Goal: Task Accomplishment & Management: Use online tool/utility

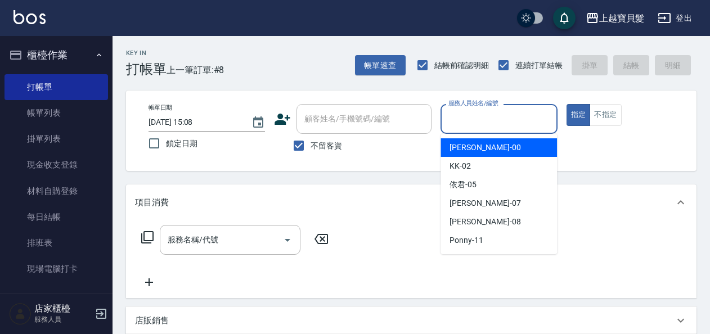
click at [467, 120] on input "服務人員姓名/編號" at bounding box center [499, 119] width 106 height 20
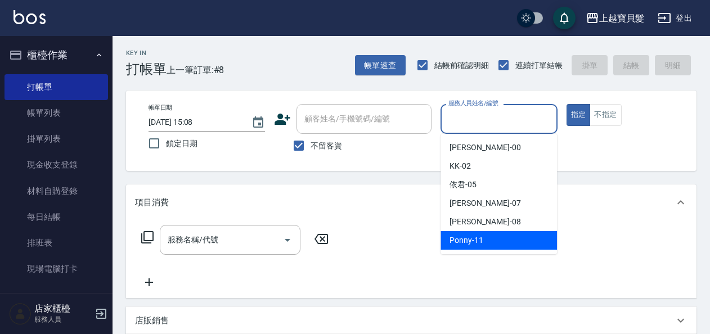
drag, startPoint x: 463, startPoint y: 231, endPoint x: 463, endPoint y: 238, distance: 6.8
click at [463, 237] on ul "小華 -00 KK -02 依君 -05 [PERSON_NAME] -07 [PERSON_NAME] -08 Ponny -11" at bounding box center [499, 194] width 117 height 120
click at [463, 241] on span "Ponny -11" at bounding box center [467, 241] width 34 height 12
type input "Ponny-11"
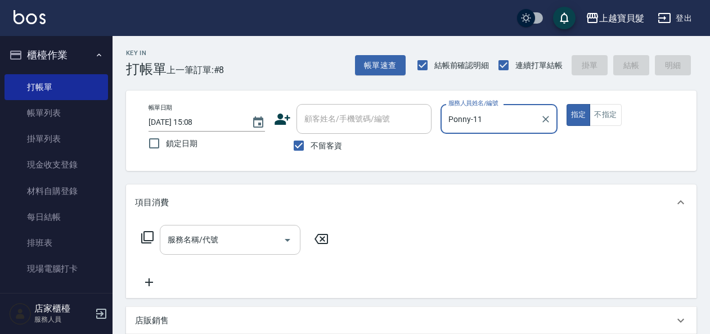
click at [227, 242] on input "服務名稱/代號" at bounding box center [222, 240] width 114 height 20
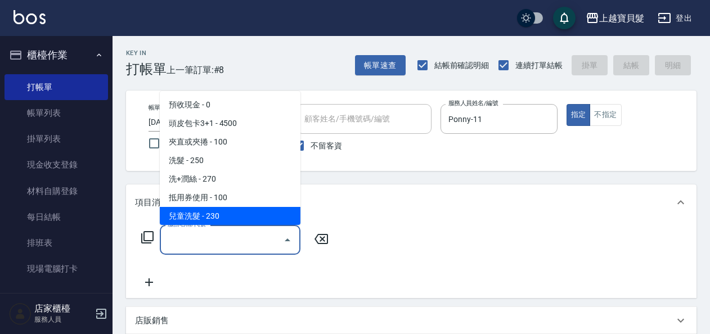
click at [149, 238] on icon at bounding box center [148, 238] width 14 height 14
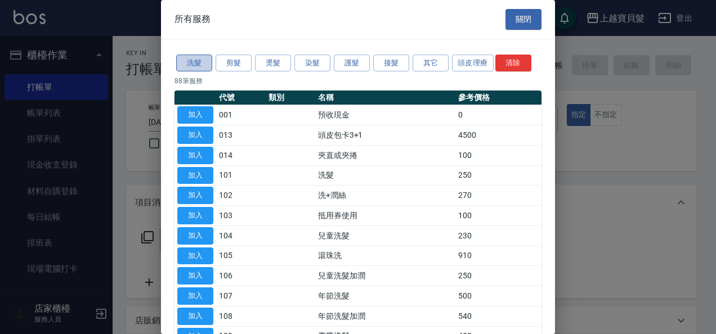
click at [194, 57] on button "洗髮" at bounding box center [194, 63] width 36 height 17
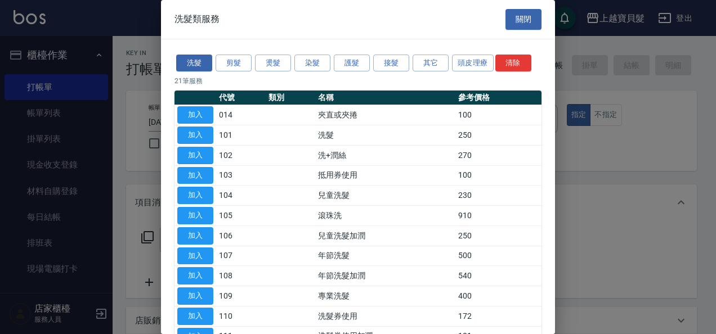
click at [523, 21] on button "關閉" at bounding box center [523, 19] width 36 height 21
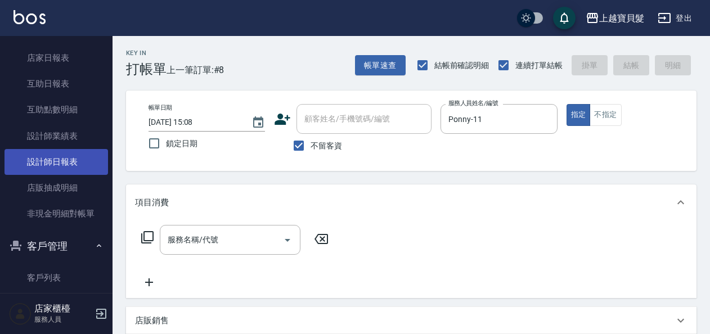
scroll to position [338, 0]
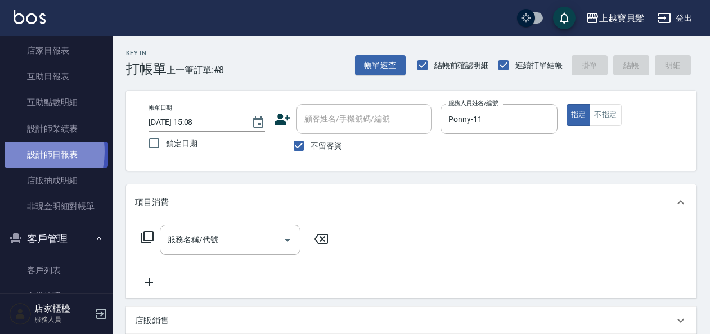
click at [24, 152] on link "設計師日報表" at bounding box center [57, 155] width 104 height 26
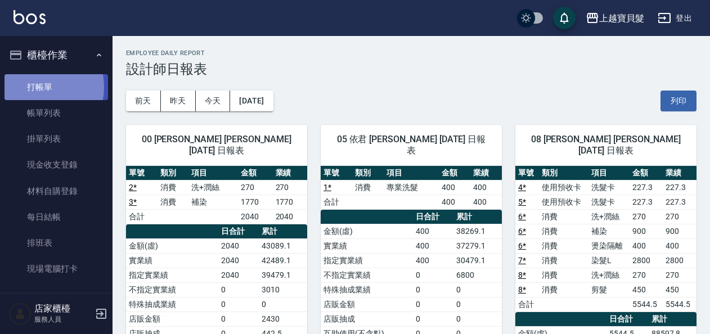
click at [38, 87] on link "打帳單" at bounding box center [57, 87] width 104 height 26
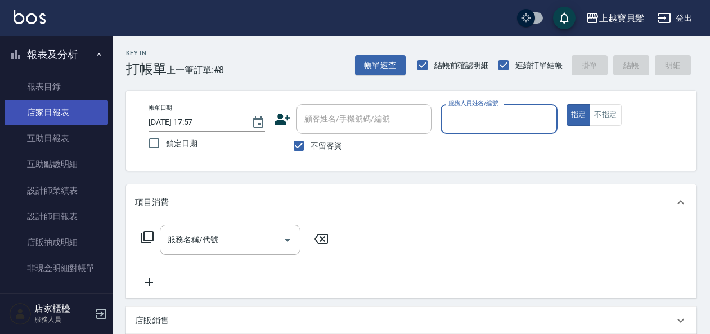
scroll to position [281, 0]
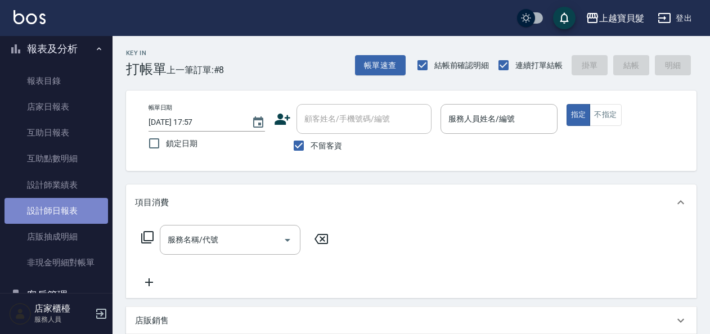
click at [60, 219] on link "設計師日報表" at bounding box center [57, 211] width 104 height 26
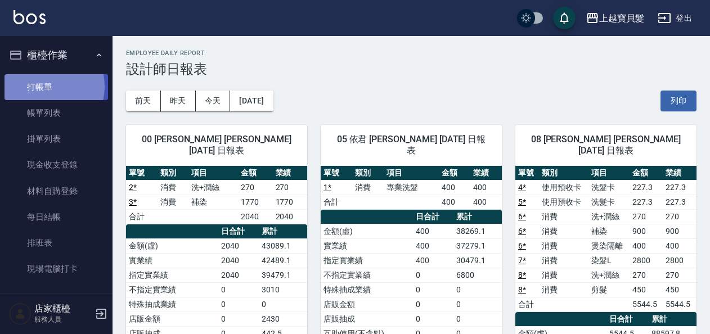
click at [46, 86] on link "打帳單" at bounding box center [57, 87] width 104 height 26
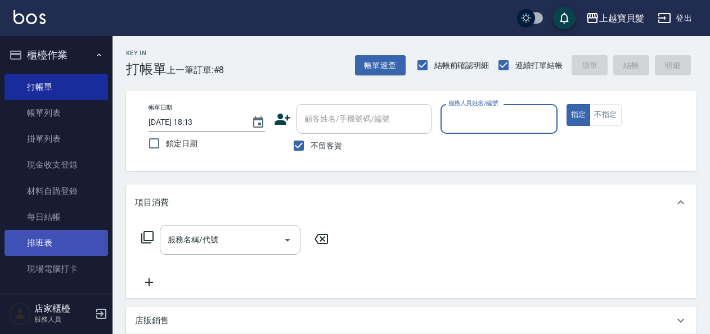
scroll to position [281, 0]
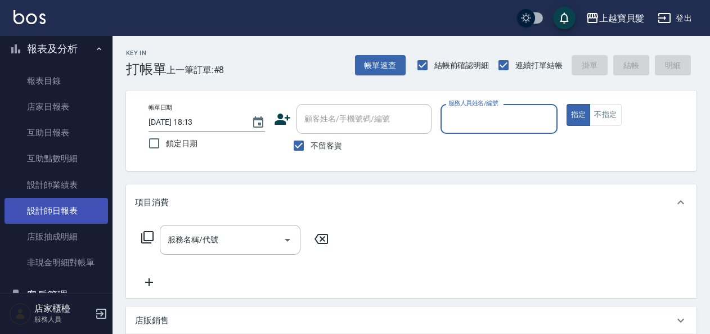
click at [60, 205] on link "設計師日報表" at bounding box center [57, 211] width 104 height 26
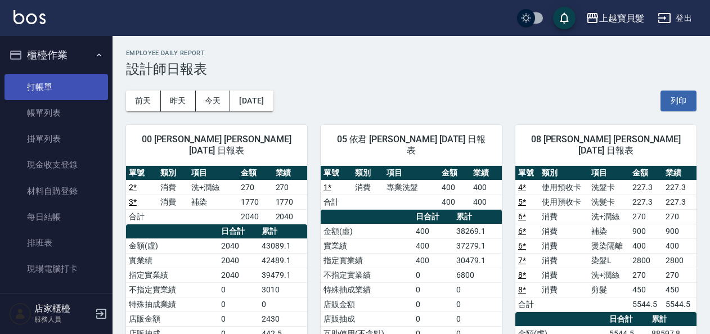
click at [44, 89] on link "打帳單" at bounding box center [57, 87] width 104 height 26
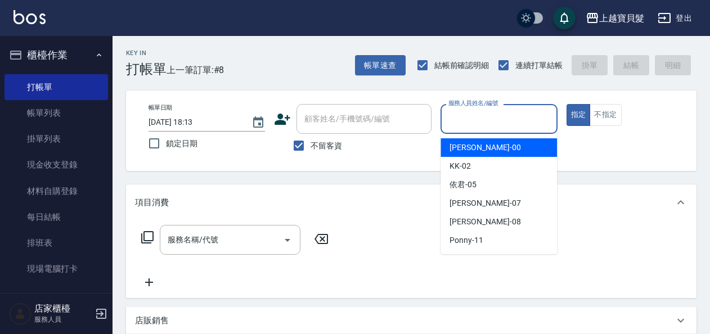
click at [472, 114] on input "服務人員姓名/編號" at bounding box center [499, 119] width 106 height 20
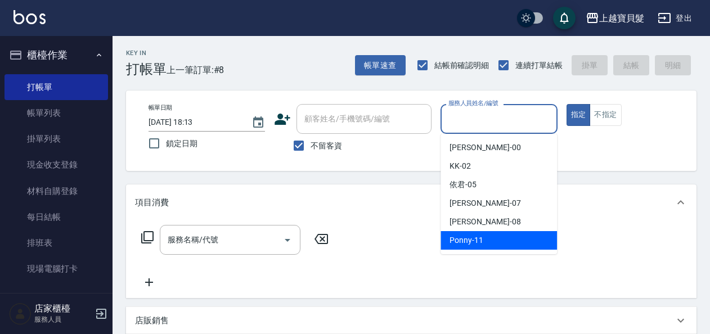
click at [486, 243] on div "Ponny -11" at bounding box center [499, 240] width 117 height 19
type input "Ponny-11"
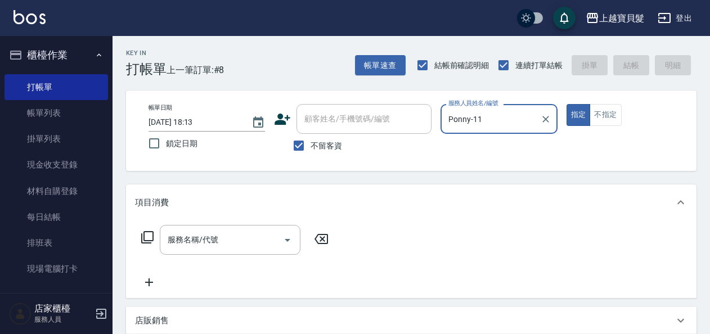
click at [151, 238] on icon at bounding box center [148, 238] width 14 height 14
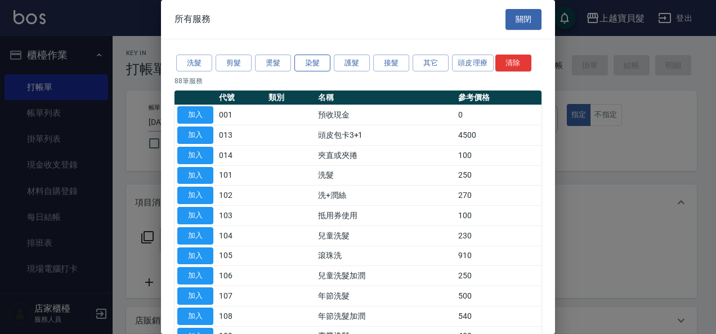
click at [309, 64] on button "染髮" at bounding box center [312, 63] width 36 height 17
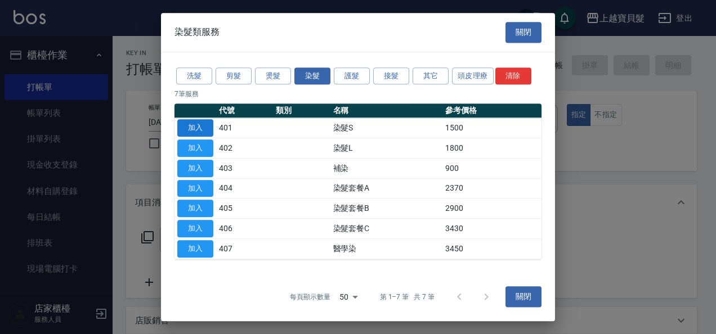
click at [187, 123] on button "加入" at bounding box center [195, 127] width 36 height 17
type input "染髮S(401)"
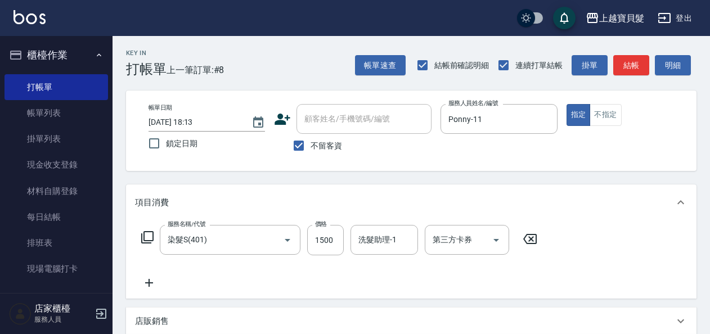
click at [149, 234] on icon at bounding box center [148, 238] width 14 height 14
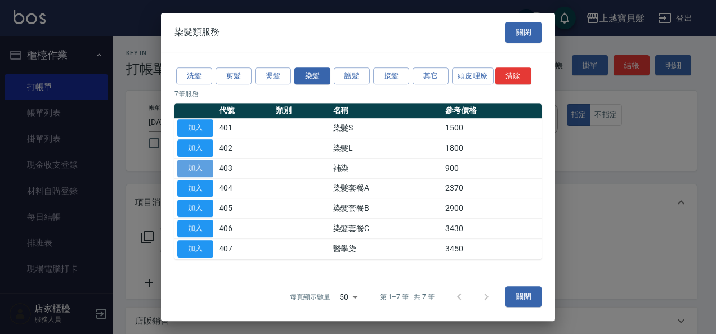
click at [206, 163] on button "加入" at bounding box center [195, 168] width 36 height 17
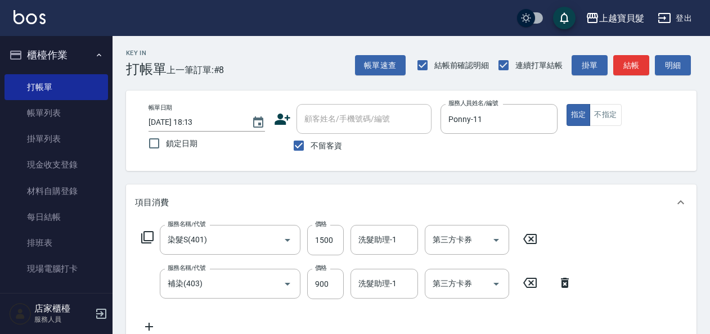
click at [536, 236] on icon at bounding box center [530, 239] width 14 height 10
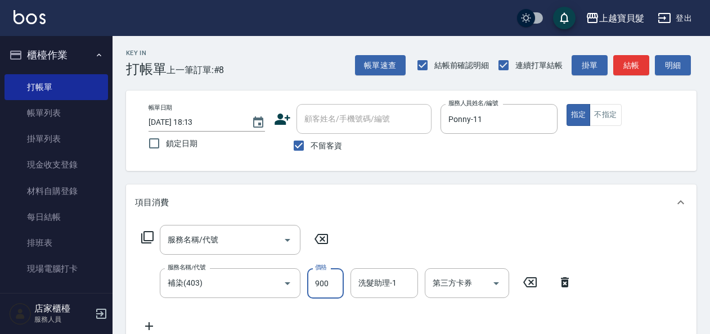
click at [327, 289] on input "900" at bounding box center [325, 283] width 37 height 30
type input "1200"
click at [144, 232] on icon at bounding box center [147, 237] width 12 height 12
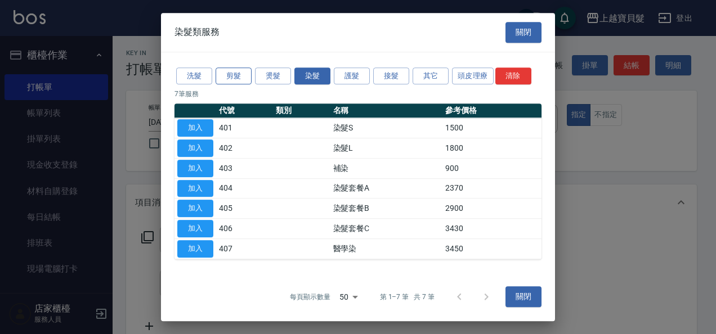
click at [229, 78] on button "剪髮" at bounding box center [234, 76] width 36 height 17
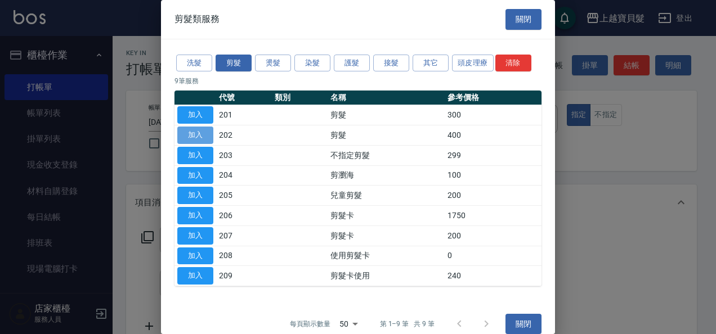
click at [210, 135] on button "加入" at bounding box center [195, 135] width 36 height 17
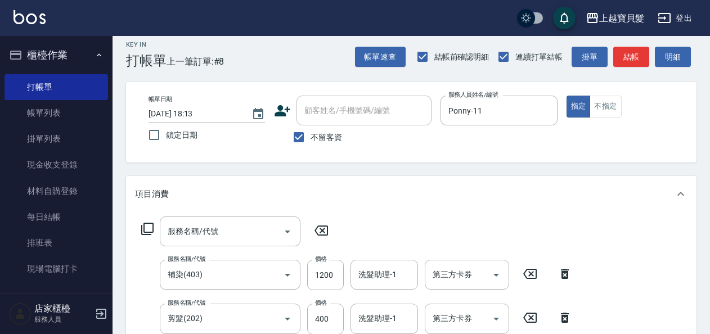
click at [152, 226] on icon at bounding box center [148, 229] width 14 height 14
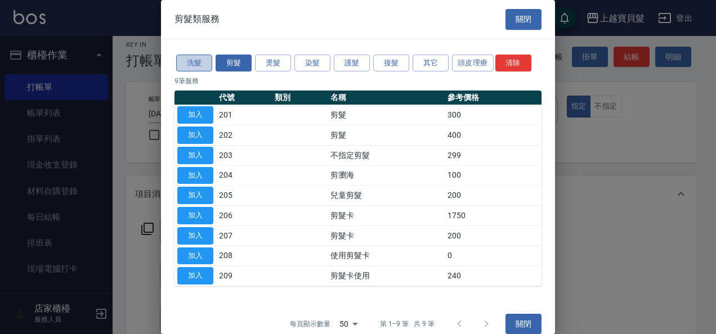
click at [203, 61] on button "洗髮" at bounding box center [194, 63] width 36 height 17
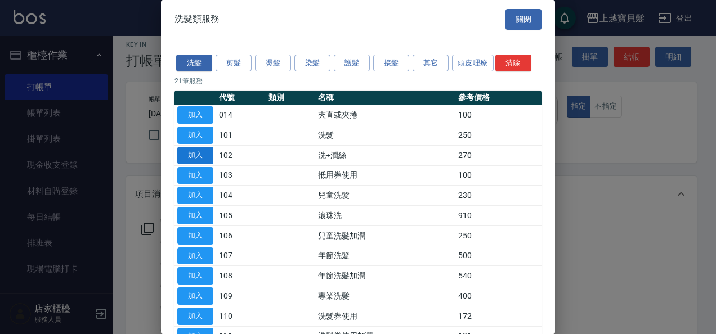
click at [205, 154] on button "加入" at bounding box center [195, 155] width 36 height 17
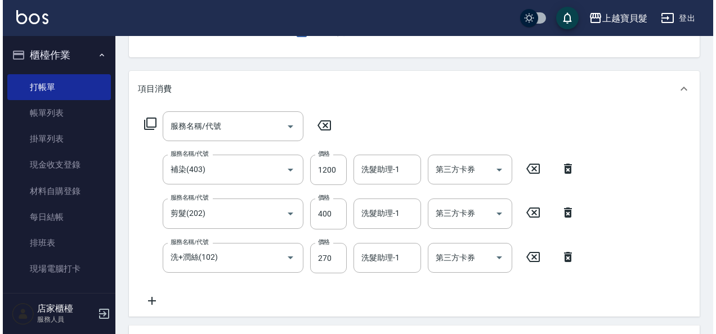
scroll to position [339, 0]
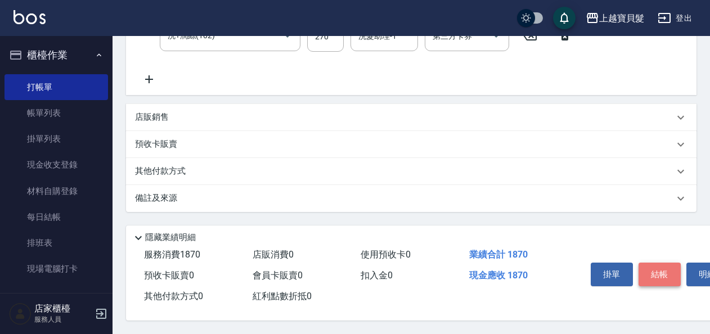
click at [649, 269] on button "結帳" at bounding box center [660, 275] width 42 height 24
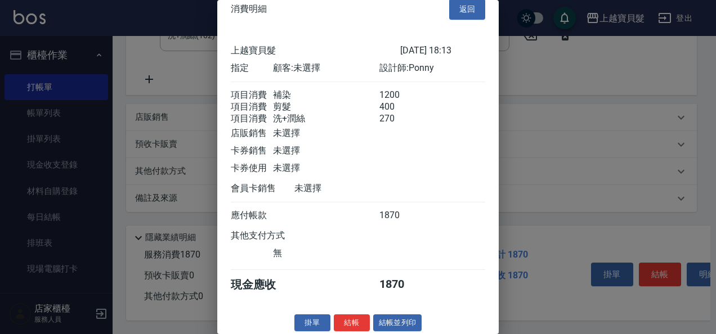
scroll to position [29, 0]
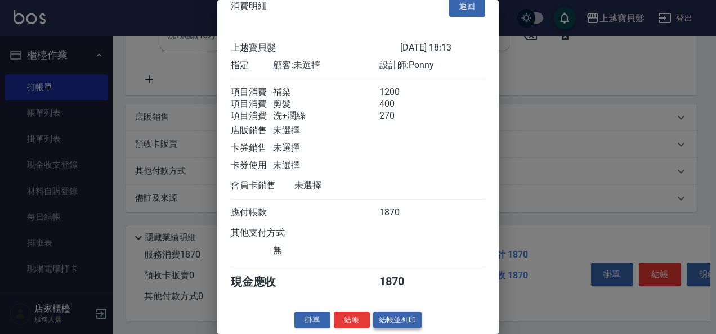
click at [383, 317] on button "結帳並列印" at bounding box center [397, 320] width 49 height 17
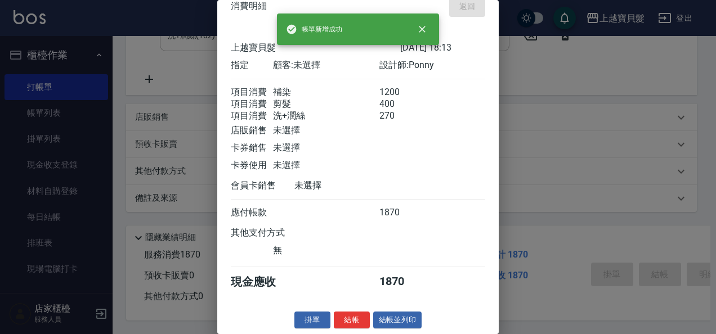
type input "[DATE] 18:14"
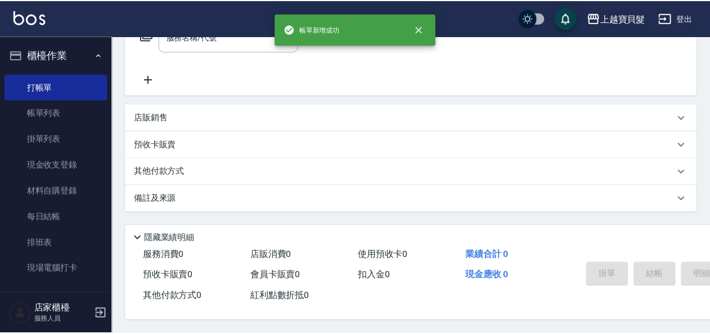
scroll to position [0, 0]
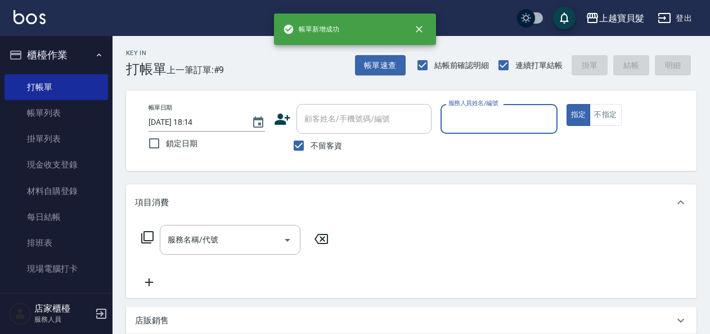
click at [481, 119] on input "服務人員姓名/編號" at bounding box center [499, 119] width 106 height 20
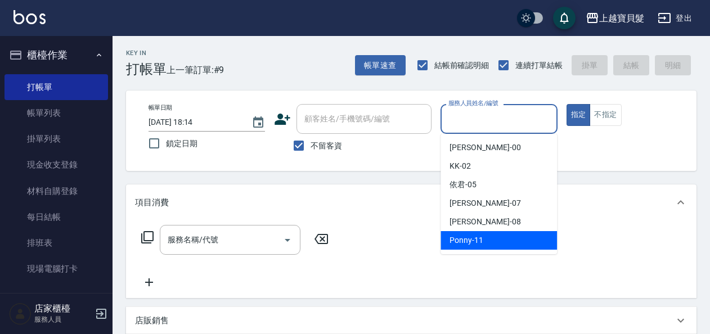
click at [476, 237] on span "Ponny -11" at bounding box center [467, 241] width 34 height 12
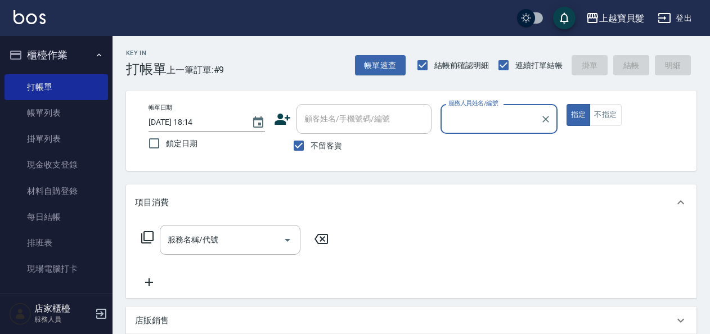
type input "Ponny-11"
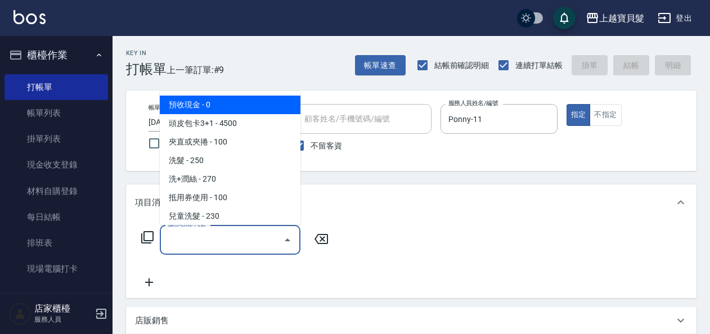
click at [186, 249] on input "服務名稱/代號" at bounding box center [222, 240] width 114 height 20
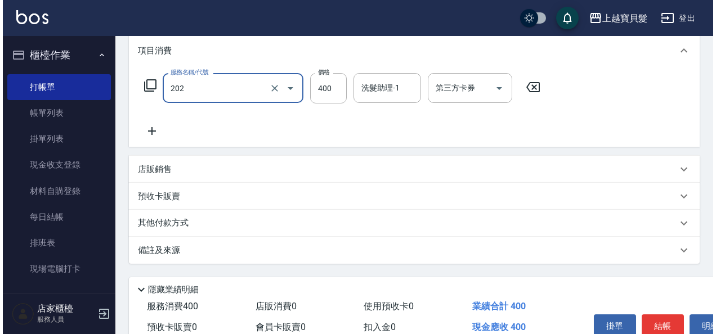
scroll to position [208, 0]
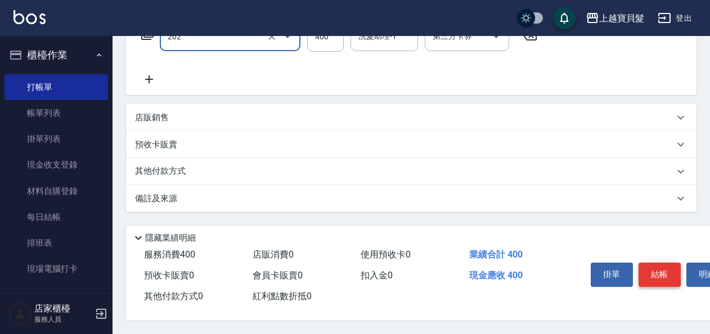
type input "剪髮(202)"
click at [668, 263] on button "結帳" at bounding box center [660, 275] width 42 height 24
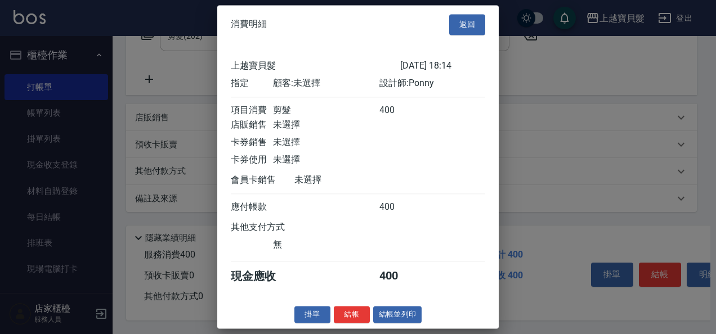
click at [400, 324] on button "結帳並列印" at bounding box center [397, 314] width 49 height 17
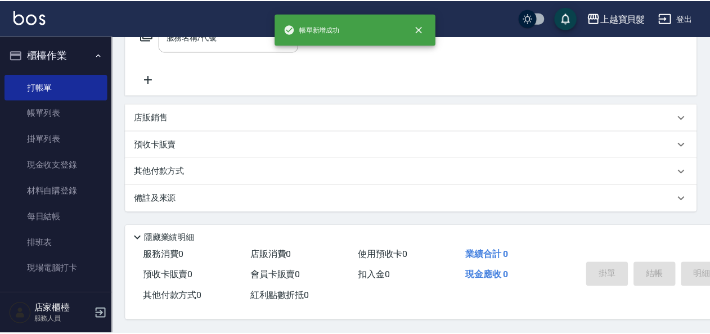
scroll to position [0, 0]
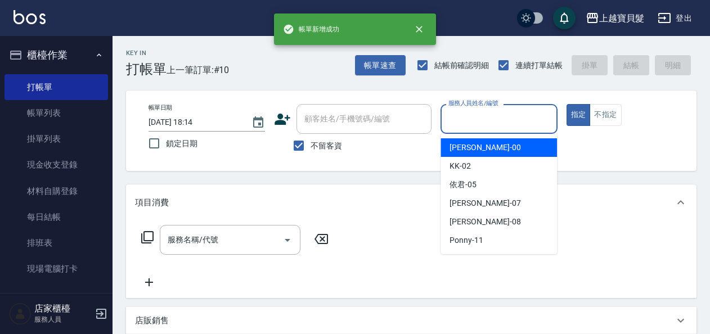
click at [503, 119] on input "服務人員姓名/編號" at bounding box center [499, 119] width 106 height 20
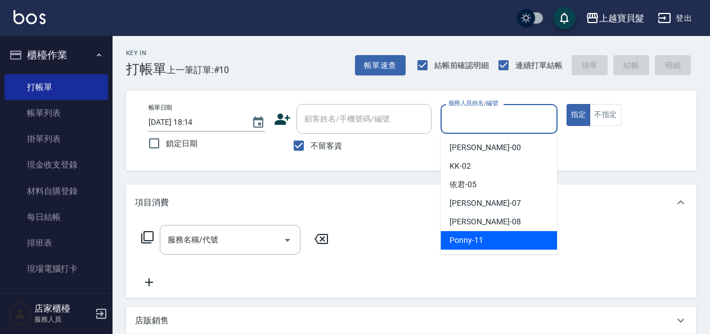
click at [505, 240] on div "Ponny -11" at bounding box center [499, 240] width 117 height 19
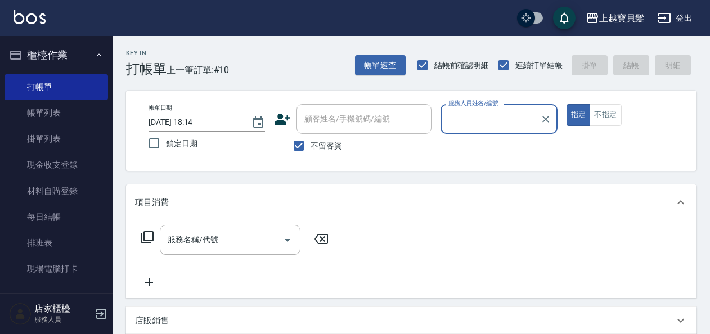
type input "Ponny-11"
click at [210, 233] on input "服務名稱/代號" at bounding box center [222, 240] width 114 height 20
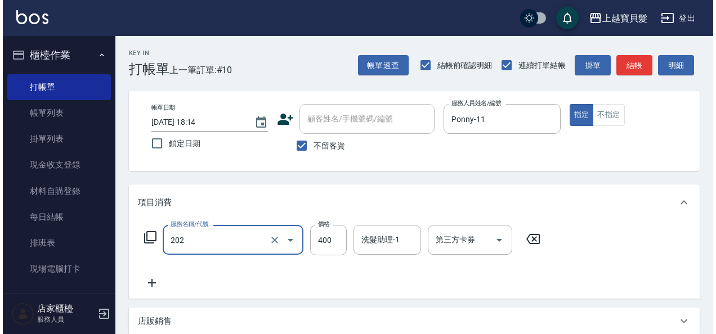
scroll to position [208, 0]
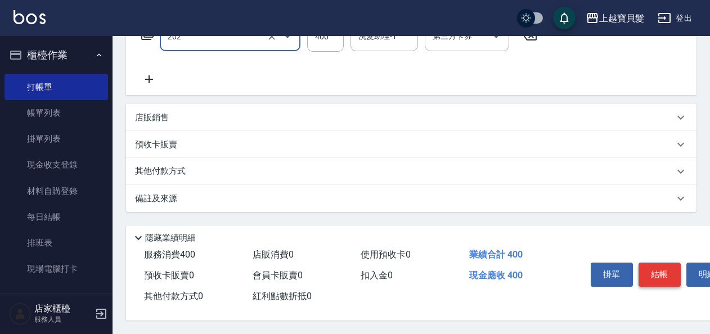
type input "剪髮(202)"
click at [663, 267] on button "結帳" at bounding box center [660, 275] width 42 height 24
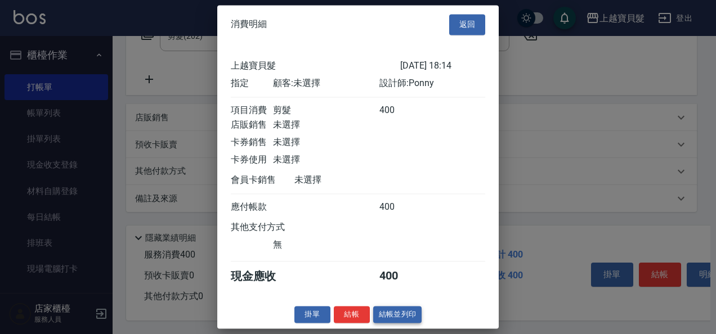
click at [388, 320] on button "結帳並列印" at bounding box center [397, 314] width 49 height 17
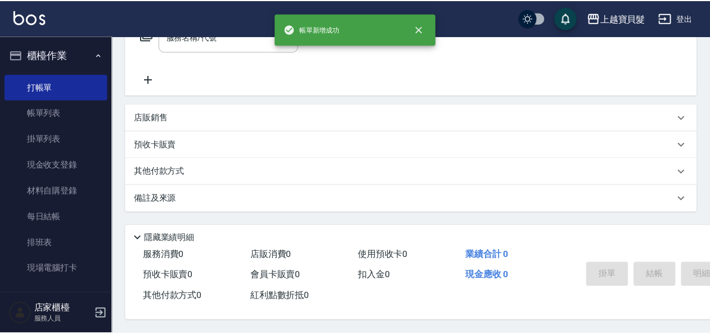
scroll to position [0, 0]
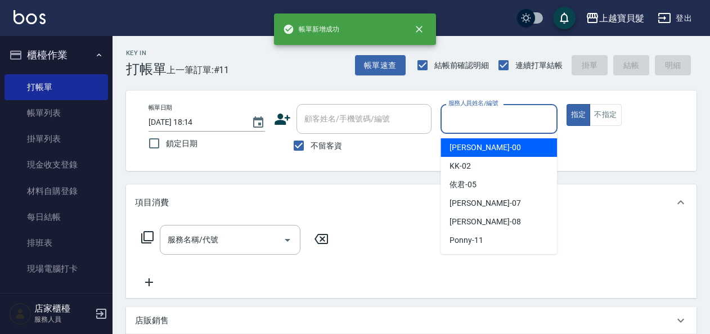
click at [475, 123] on input "服務人員姓名/編號" at bounding box center [499, 119] width 106 height 20
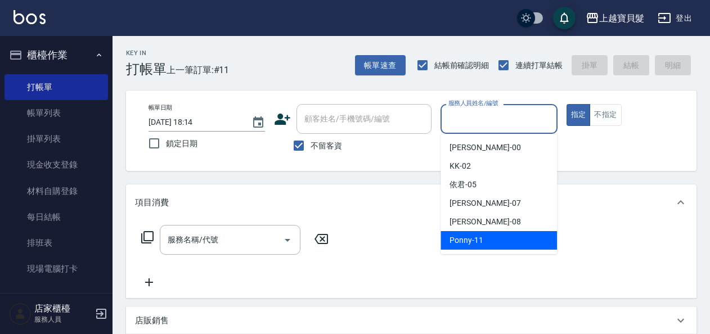
click at [472, 240] on span "Ponny -11" at bounding box center [467, 241] width 34 height 12
type input "Ponny-11"
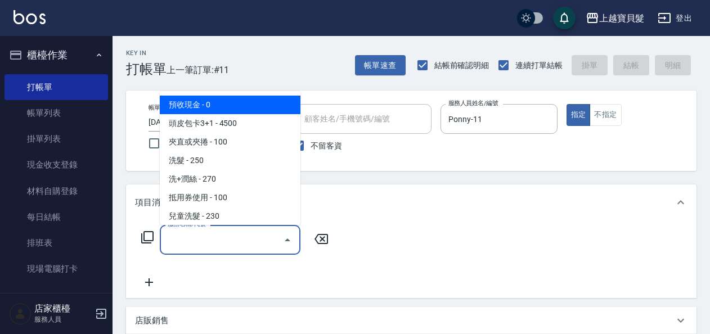
click at [232, 243] on input "服務名稱/代號" at bounding box center [222, 240] width 114 height 20
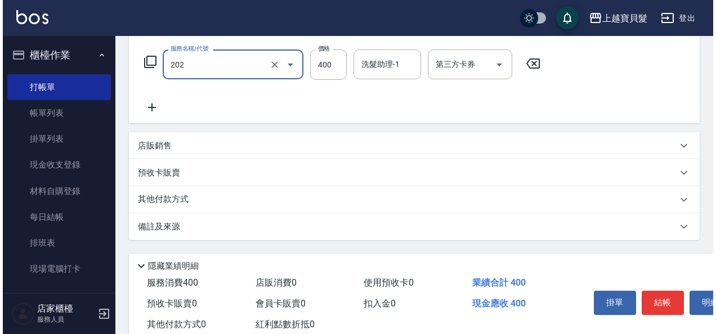
scroll to position [208, 0]
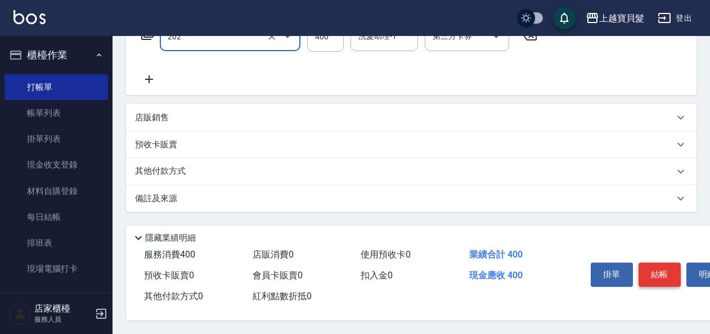
type input "剪髮(202)"
click at [654, 265] on button "結帳" at bounding box center [660, 275] width 42 height 24
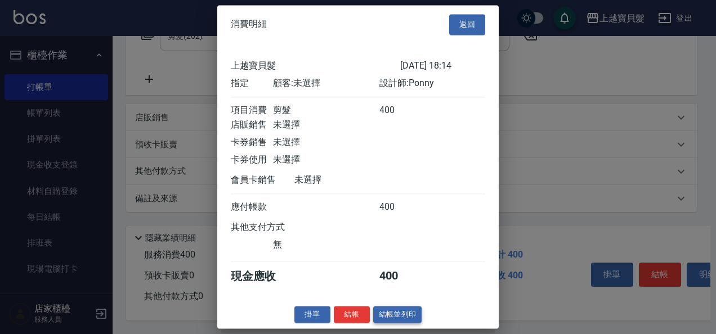
click at [400, 324] on button "結帳並列印" at bounding box center [397, 314] width 49 height 17
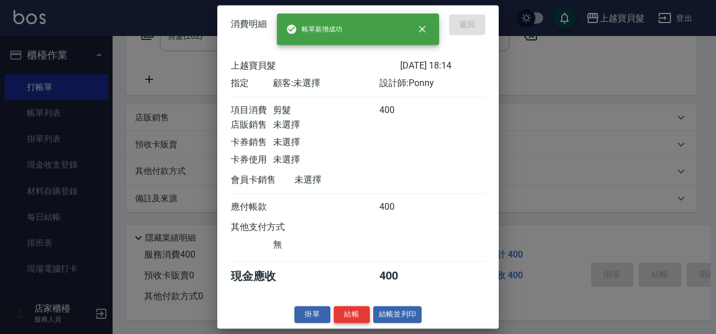
type input "[DATE] 18:15"
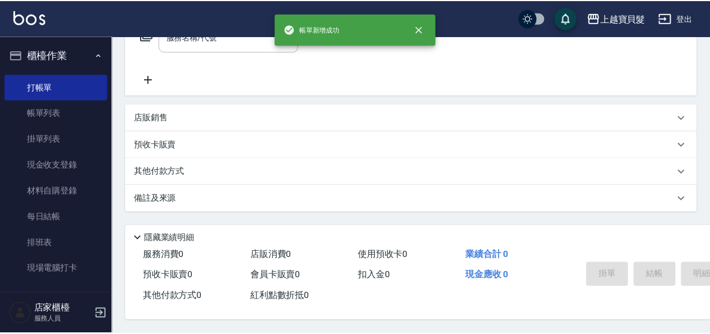
scroll to position [0, 0]
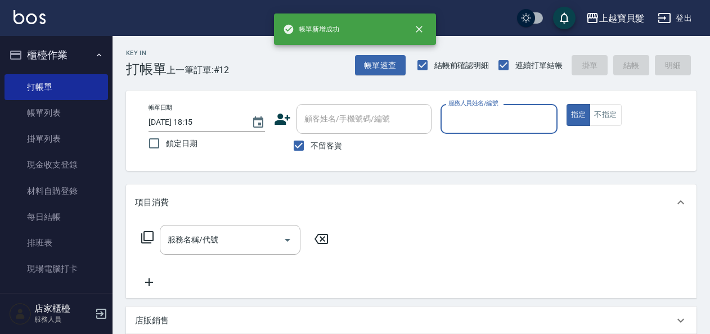
click at [481, 122] on input "服務人員姓名/編號" at bounding box center [499, 119] width 106 height 20
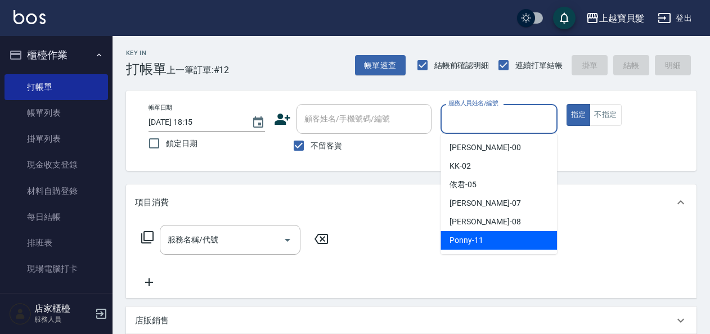
click at [488, 240] on div "Ponny -11" at bounding box center [499, 240] width 117 height 19
type input "Ponny-11"
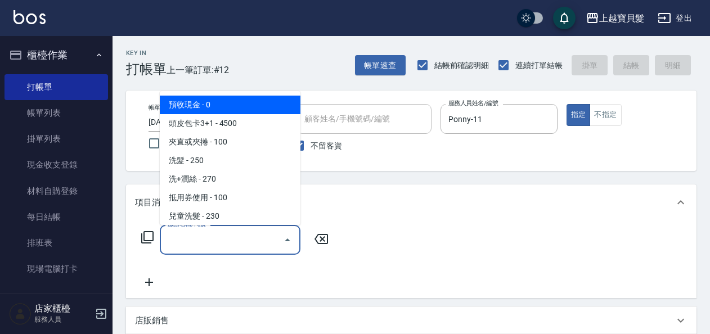
click at [211, 243] on input "服務名稱/代號" at bounding box center [222, 240] width 114 height 20
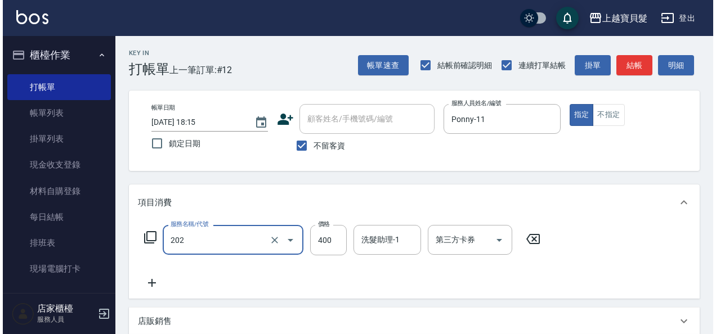
scroll to position [208, 0]
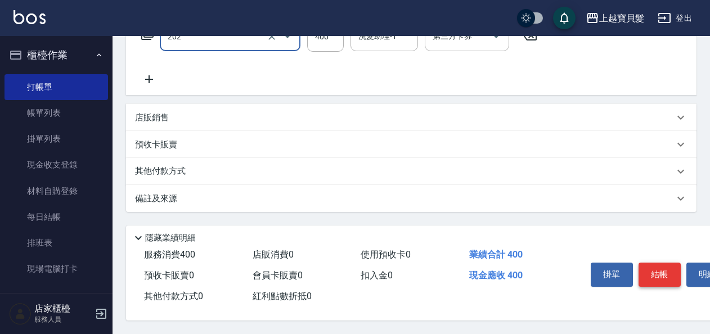
type input "剪髮(202)"
click at [653, 266] on button "結帳" at bounding box center [660, 275] width 42 height 24
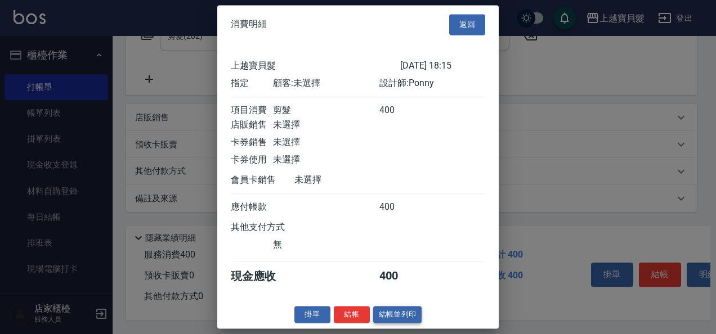
click at [386, 324] on button "結帳並列印" at bounding box center [397, 314] width 49 height 17
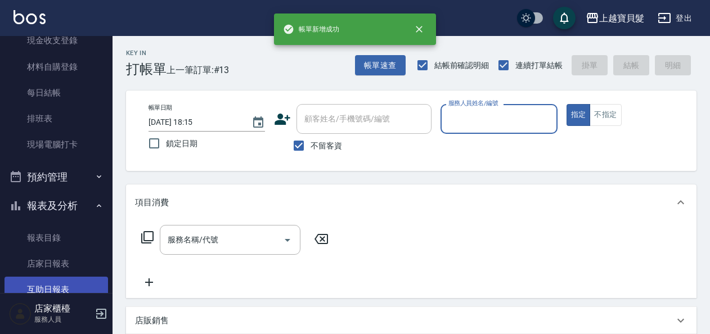
scroll to position [281, 0]
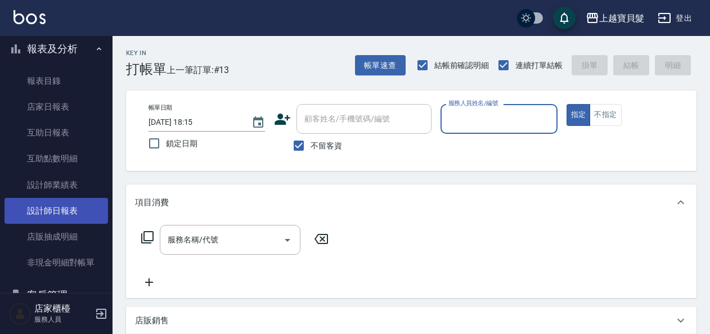
click at [79, 208] on link "設計師日報表" at bounding box center [57, 211] width 104 height 26
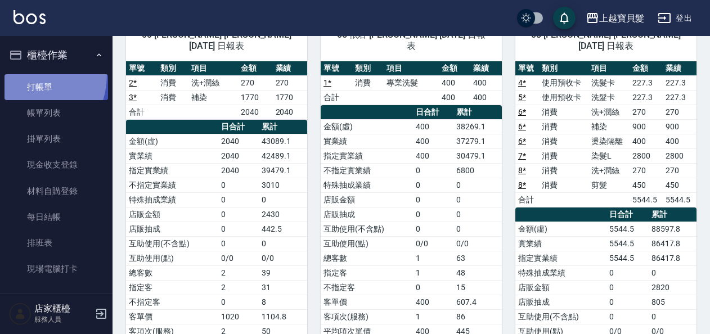
click at [21, 74] on link "打帳單" at bounding box center [57, 87] width 104 height 26
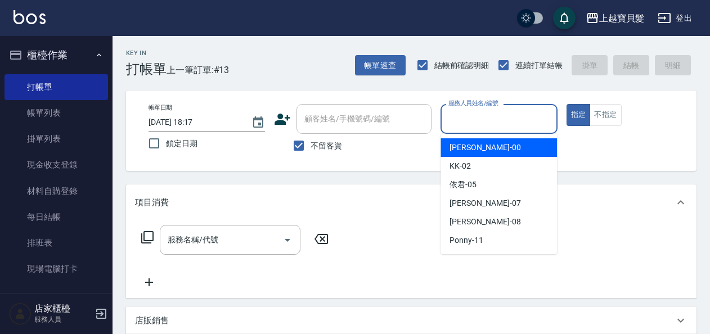
click at [487, 125] on input "服務人員姓名/編號" at bounding box center [499, 119] width 106 height 20
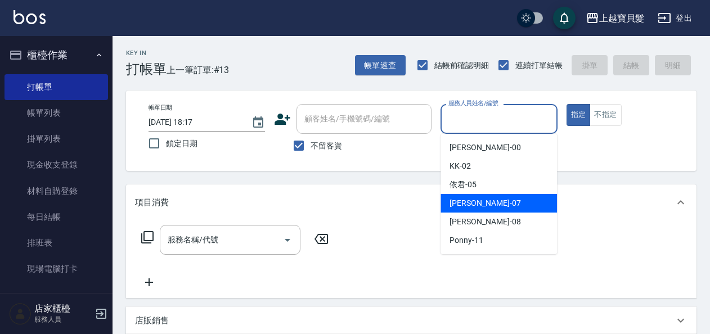
click at [486, 194] on div "[PERSON_NAME] -07" at bounding box center [499, 203] width 117 height 19
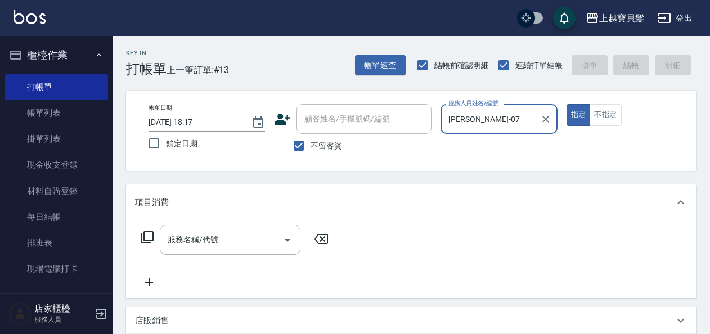
click at [482, 129] on div "[PERSON_NAME]-07 服務人員姓名/編號" at bounding box center [499, 119] width 117 height 30
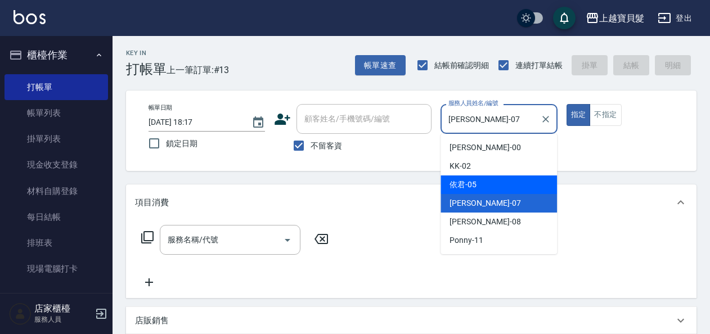
click at [484, 185] on div "依君 -05" at bounding box center [499, 185] width 117 height 19
type input "依君-05"
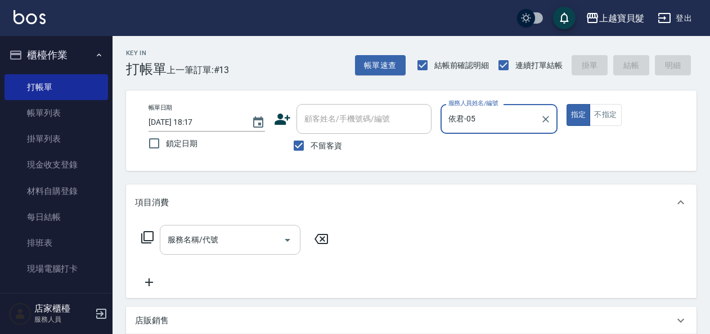
click at [213, 248] on input "服務名稱/代號" at bounding box center [222, 240] width 114 height 20
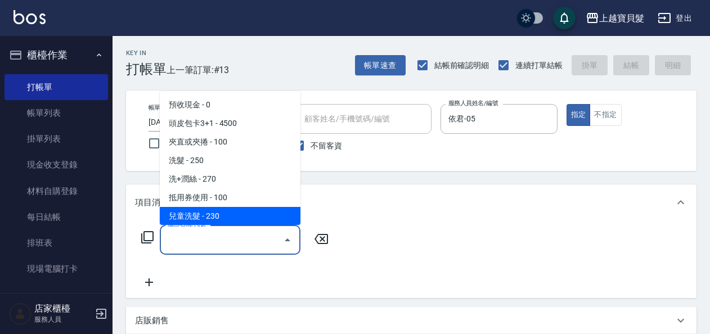
drag, startPoint x: 227, startPoint y: 165, endPoint x: 222, endPoint y: 210, distance: 45.2
click at [222, 210] on ul "預收現金 - 0 頭皮包卡3+1 - 4500 夾直或夾捲 - 100 洗髮 - 250 洗+潤絲 - 270 抵用券使用 - 100 兒童洗髮 - 230 …" at bounding box center [230, 158] width 141 height 134
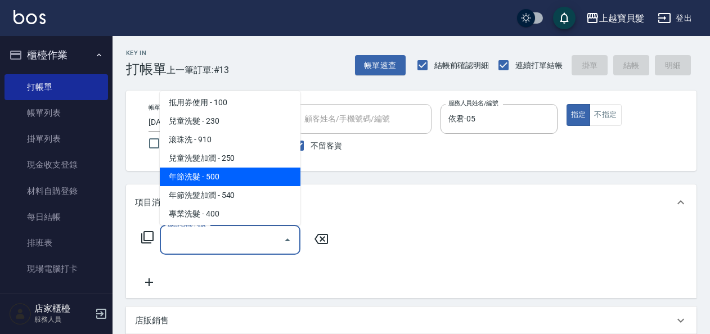
scroll to position [113, 0]
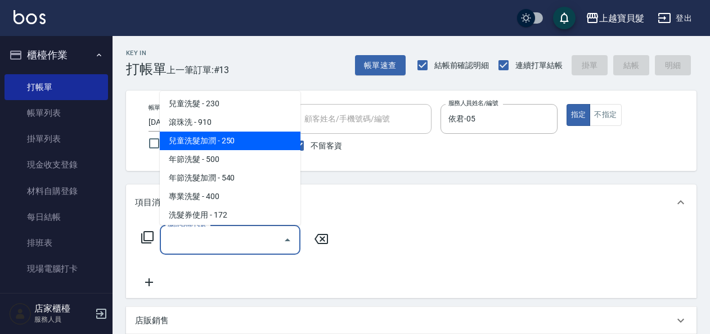
click at [250, 147] on span "兒童洗髮加潤 - 250" at bounding box center [230, 141] width 141 height 19
type input "兒童洗髮[PERSON_NAME](106)"
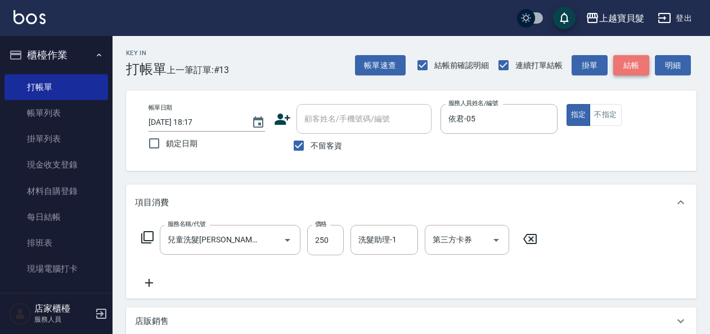
click at [637, 61] on button "結帳" at bounding box center [631, 65] width 36 height 21
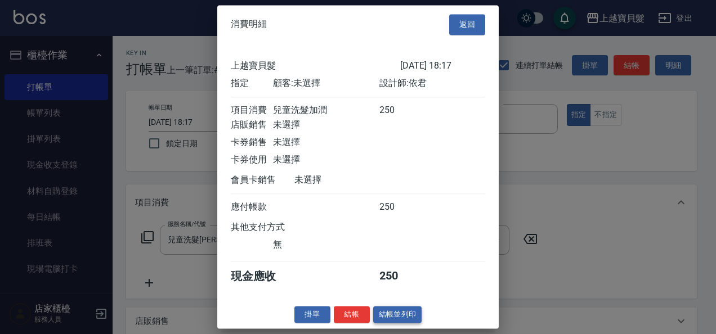
click at [410, 315] on button "結帳並列印" at bounding box center [397, 314] width 49 height 17
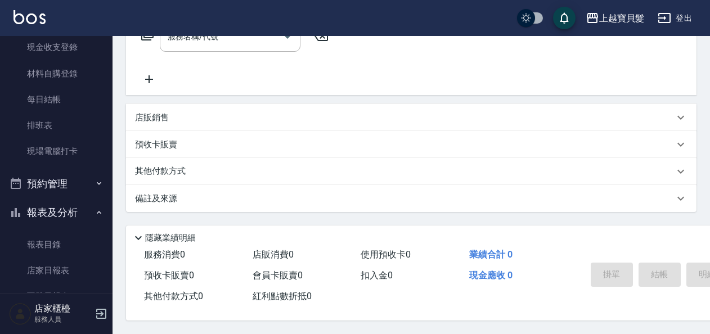
scroll to position [0, 0]
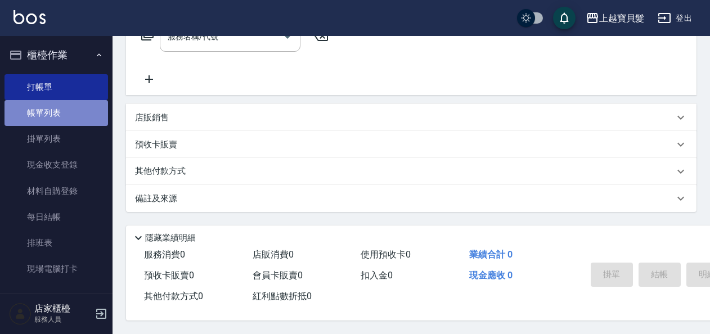
click at [62, 119] on link "帳單列表" at bounding box center [57, 113] width 104 height 26
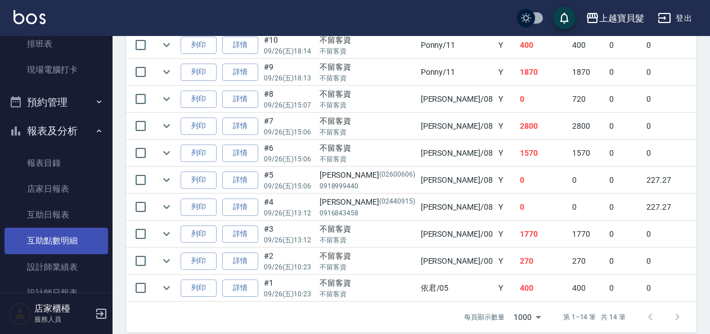
scroll to position [225, 0]
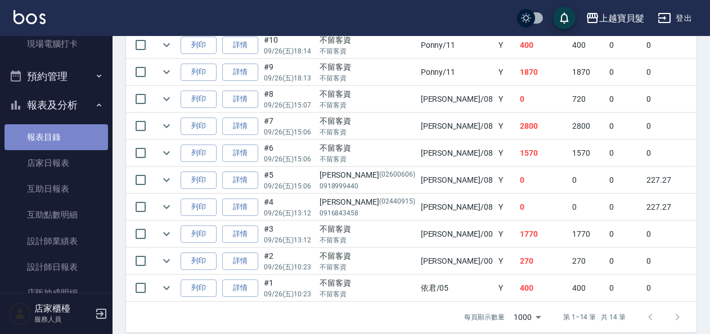
click at [81, 149] on link "報表目錄" at bounding box center [57, 137] width 104 height 26
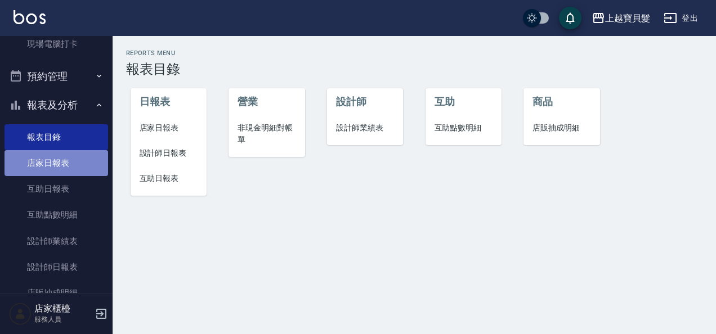
click at [76, 172] on link "店家日報表" at bounding box center [57, 163] width 104 height 26
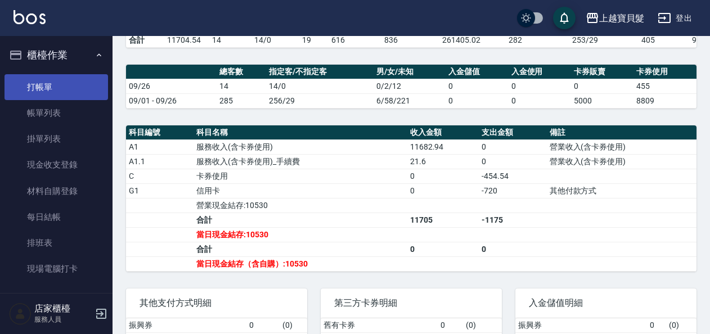
click at [35, 91] on link "打帳單" at bounding box center [57, 87] width 104 height 26
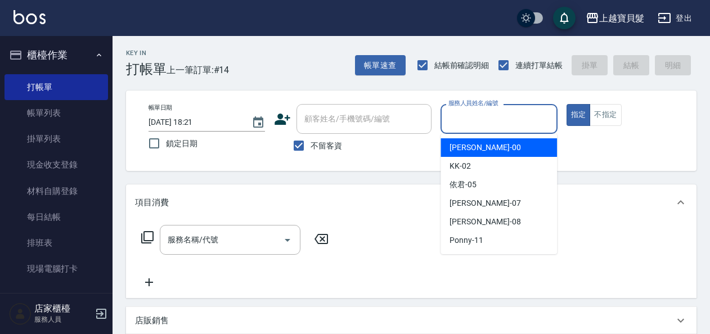
drag, startPoint x: 483, startPoint y: 118, endPoint x: 478, endPoint y: 146, distance: 28.1
click at [483, 118] on input "服務人員姓名/編號" at bounding box center [499, 119] width 106 height 20
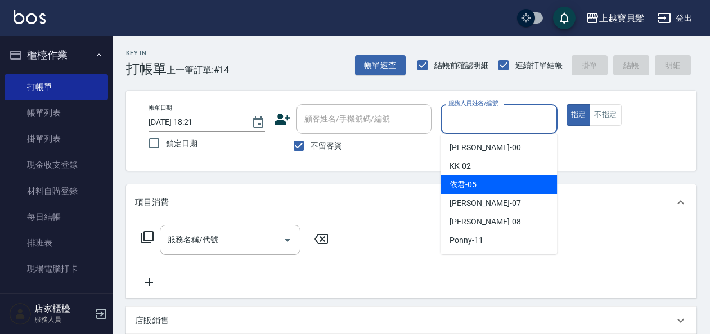
click at [463, 179] on span "依君 -05" at bounding box center [463, 185] width 27 height 12
type input "依君-05"
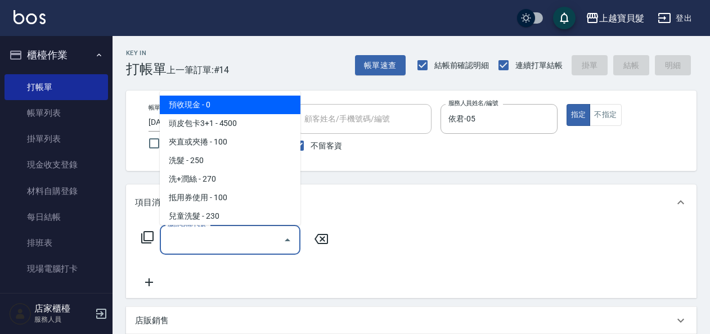
click at [248, 236] on input "服務名稱/代號" at bounding box center [222, 240] width 114 height 20
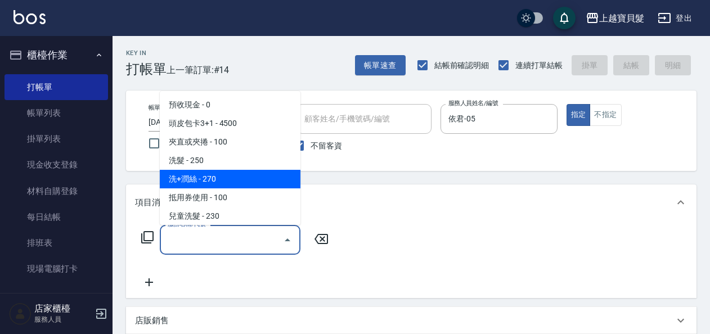
click at [245, 187] on span "洗+潤絲 - 270" at bounding box center [230, 179] width 141 height 19
type input "洗+潤絲(102)"
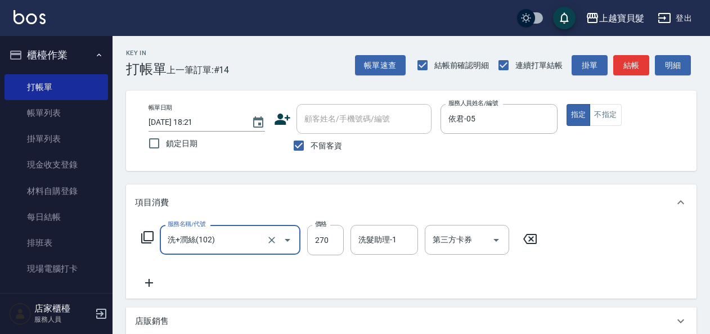
click at [628, 77] on div "Key In 打帳單 上一筆訂單:#14 帳單速查 結帳前確認明細 連續打單結帳 掛單 結帳 明細 帳單日期 [DATE] 18:21 鎖定日期 顧客姓名/手…" at bounding box center [412, 287] width 598 height 502
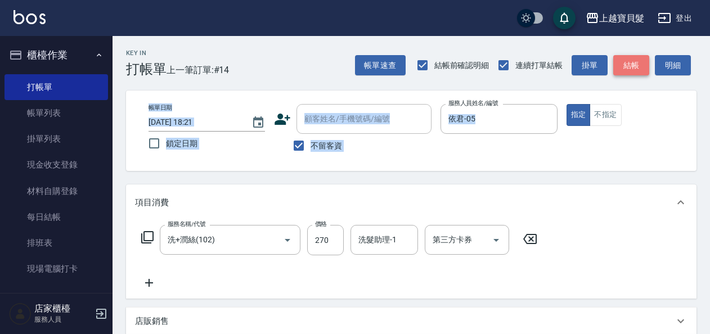
drag, startPoint x: 628, startPoint y: 77, endPoint x: 626, endPoint y: 71, distance: 5.9
click at [626, 71] on button "結帳" at bounding box center [631, 65] width 36 height 21
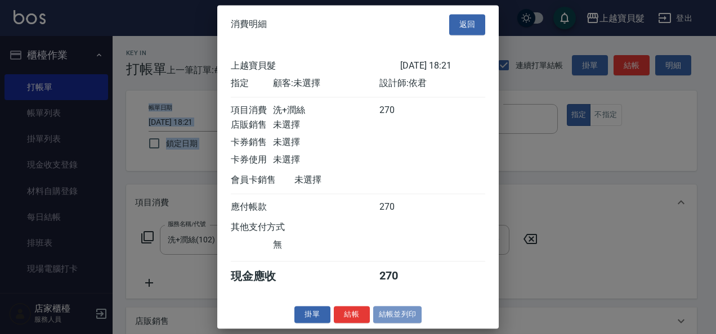
click at [399, 322] on button "結帳並列印" at bounding box center [397, 314] width 49 height 17
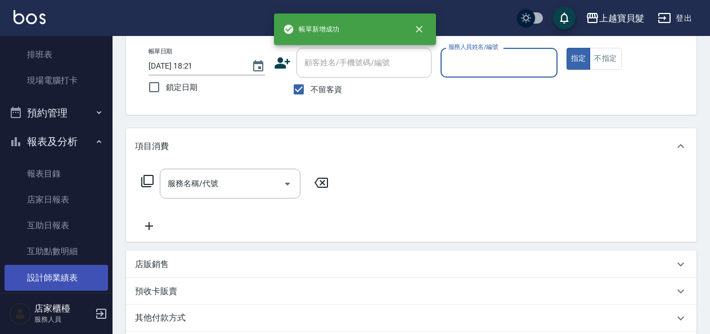
scroll to position [225, 0]
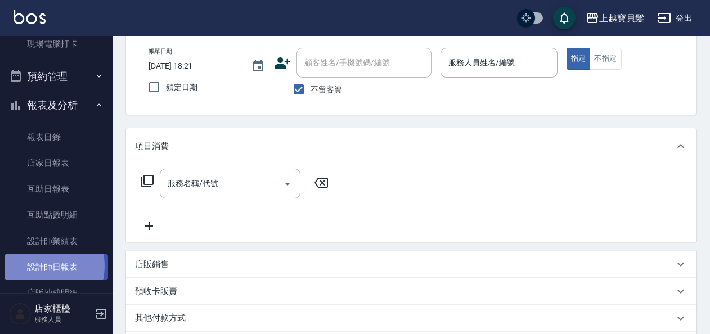
click at [39, 266] on link "設計師日報表" at bounding box center [57, 267] width 104 height 26
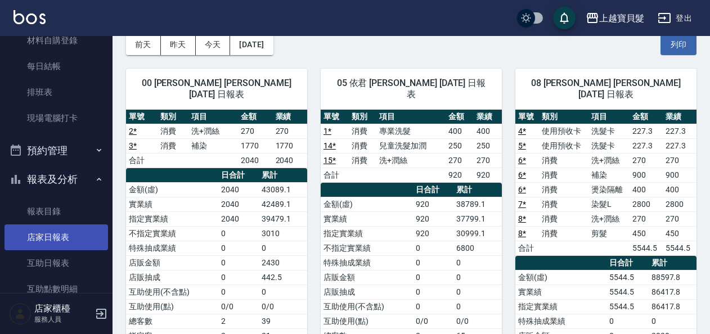
scroll to position [169, 0]
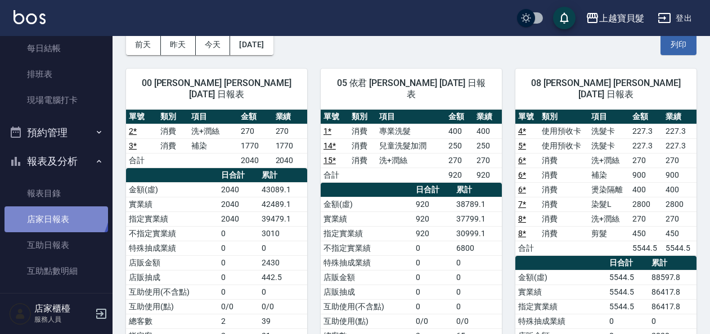
click at [54, 209] on link "店家日報表" at bounding box center [57, 220] width 104 height 26
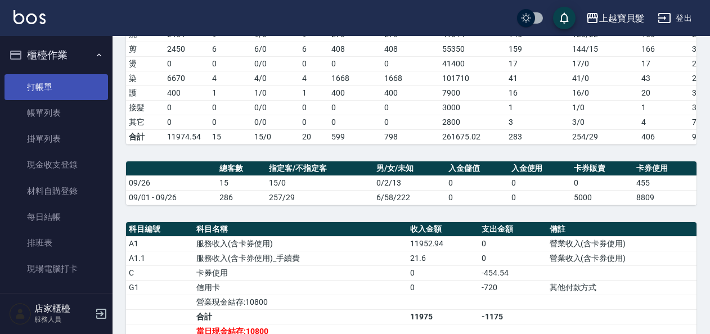
click at [20, 96] on link "打帳單" at bounding box center [57, 87] width 104 height 26
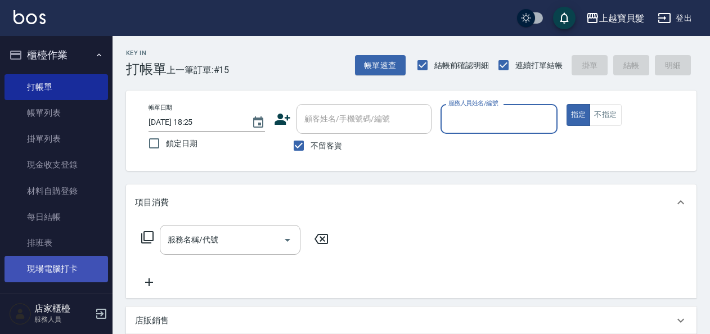
scroll to position [225, 0]
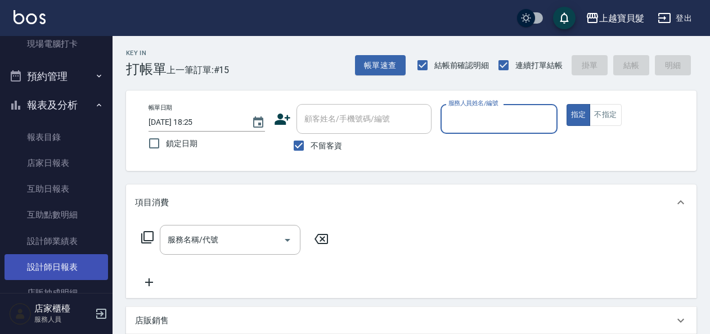
click at [44, 261] on link "設計師日報表" at bounding box center [57, 267] width 104 height 26
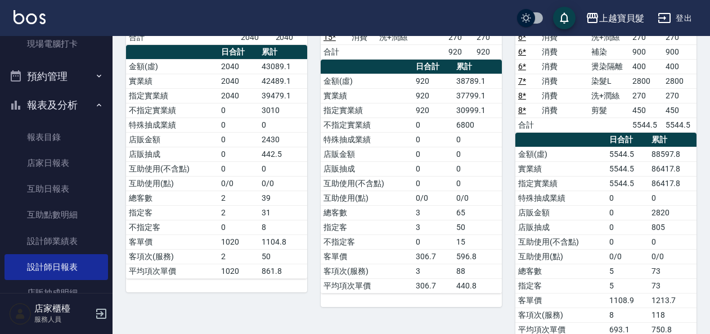
scroll to position [169, 0]
